Goal: Task Accomplishment & Management: Use online tool/utility

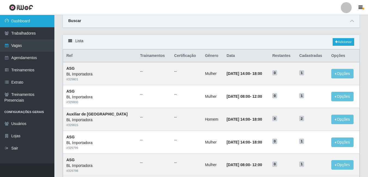
drag, startPoint x: 0, startPoint y: 0, endPoint x: 26, endPoint y: 22, distance: 33.6
click at [26, 22] on link "Dashboard" at bounding box center [27, 21] width 54 height 12
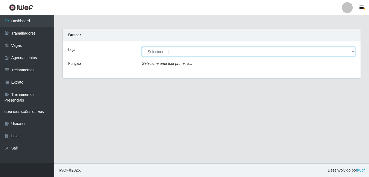
drag, startPoint x: 134, startPoint y: 46, endPoint x: 169, endPoint y: 52, distance: 35.3
click at [169, 51] on select "[Selecione...] BL Importadora" at bounding box center [248, 52] width 213 height 10
select select "259"
click at [142, 47] on select "[Selecione...] BL Importadora" at bounding box center [248, 52] width 213 height 10
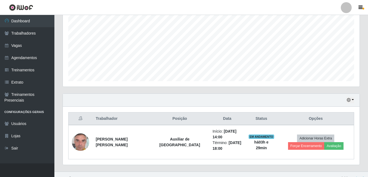
scroll to position [116, 0]
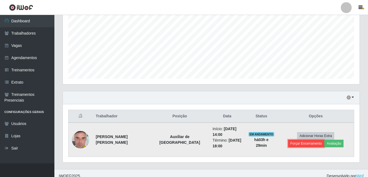
click at [324, 139] on button "Forçar Encerramento" at bounding box center [306, 143] width 36 height 8
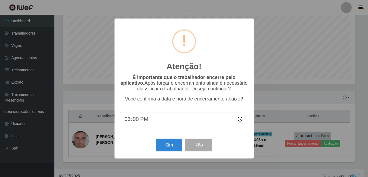
scroll to position [113, 294]
click at [179, 143] on button "Sim" at bounding box center [169, 144] width 26 height 13
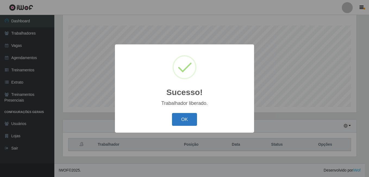
drag, startPoint x: 178, startPoint y: 122, endPoint x: 140, endPoint y: 4, distance: 123.2
click at [178, 121] on button "OK" at bounding box center [184, 119] width 25 height 13
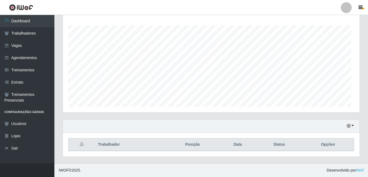
scroll to position [113, 297]
